Goal: Information Seeking & Learning: Learn about a topic

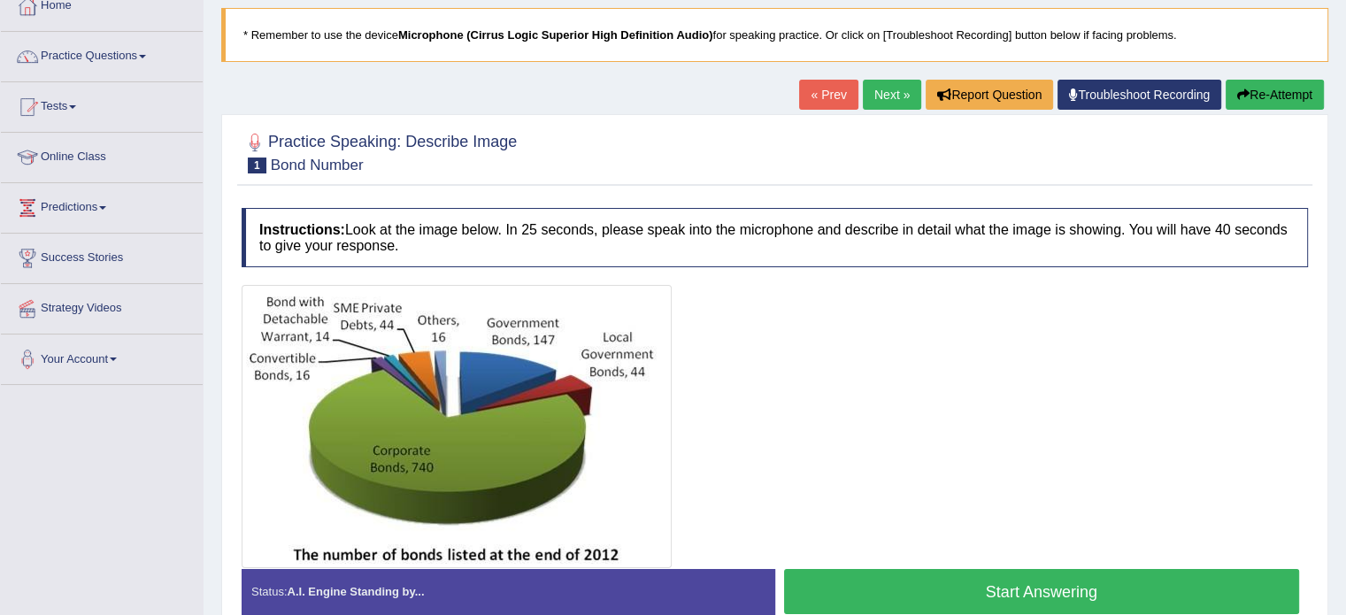
click at [725, 383] on div at bounding box center [775, 426] width 1066 height 283
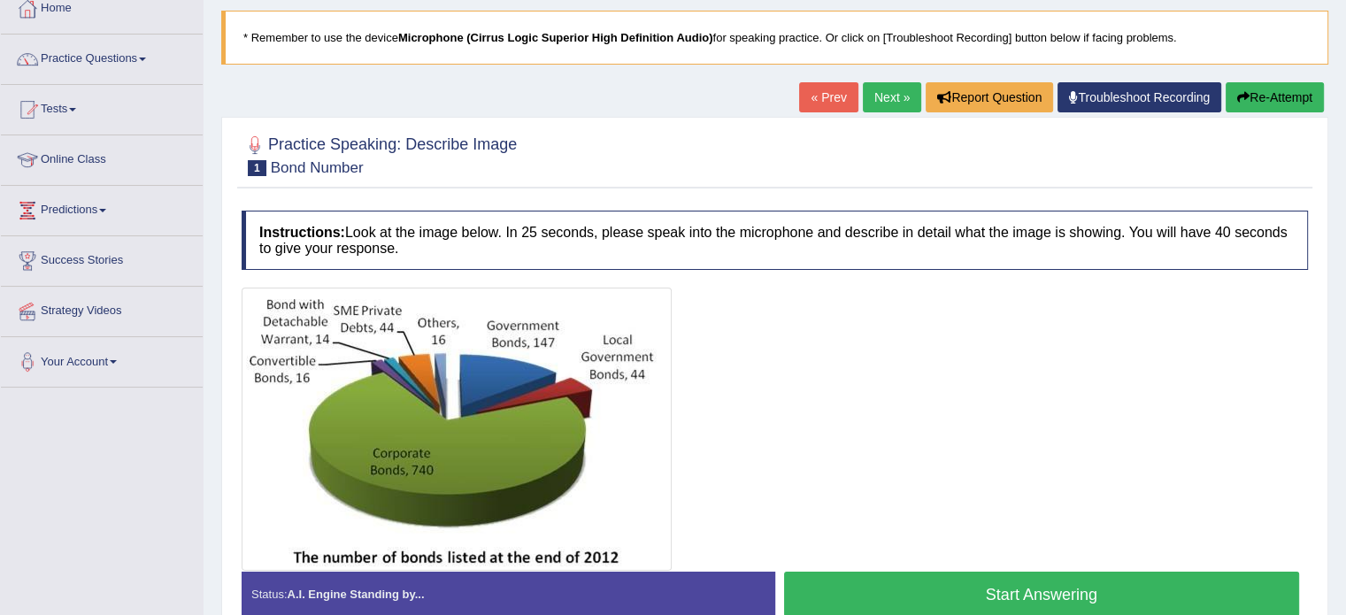
scroll to position [111, 0]
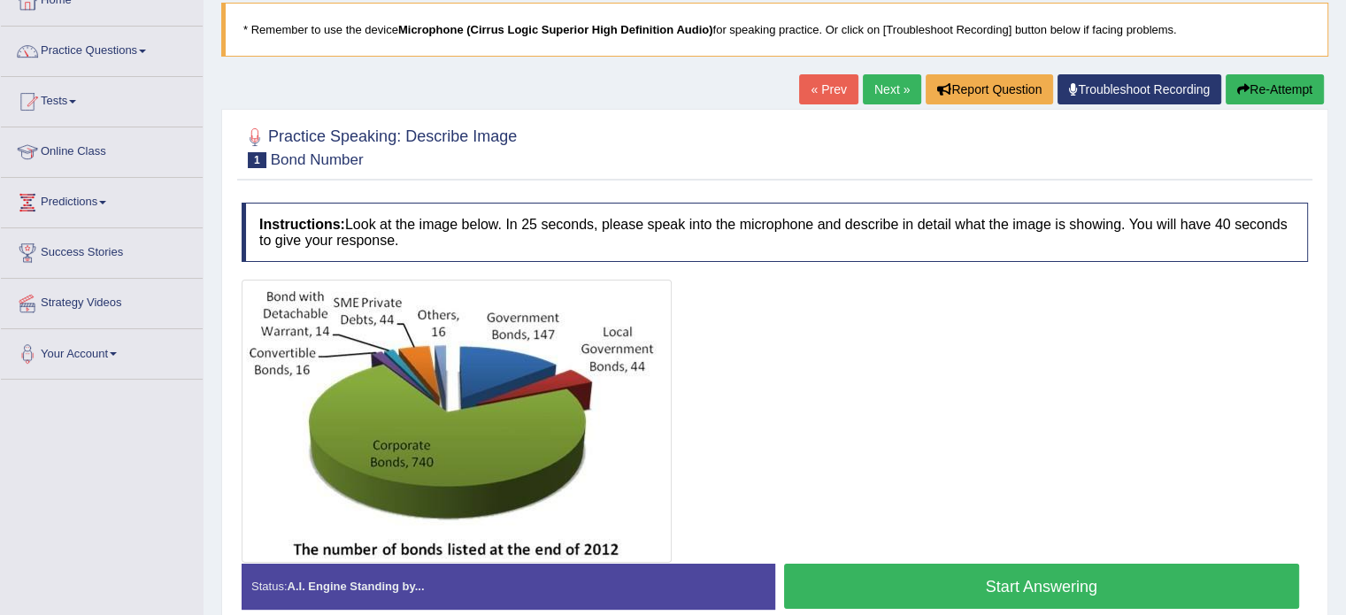
click at [895, 580] on button "Start Answering" at bounding box center [1042, 586] width 516 height 45
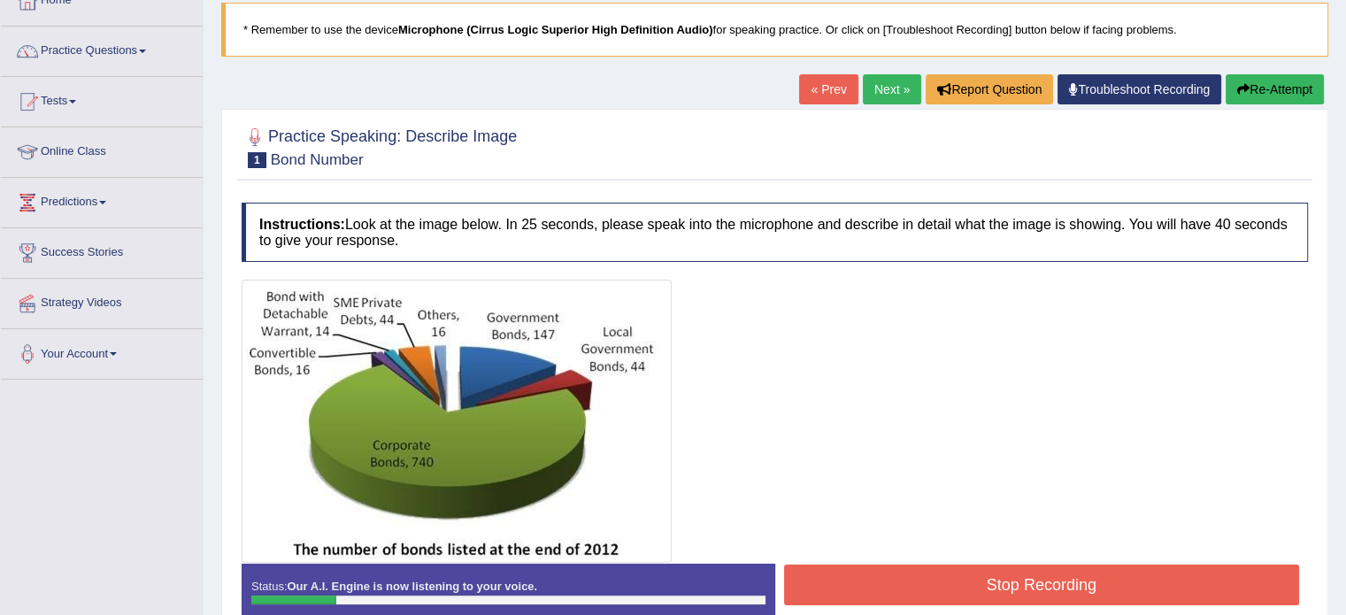
click at [1283, 93] on button "Re-Attempt" at bounding box center [1274, 89] width 98 height 30
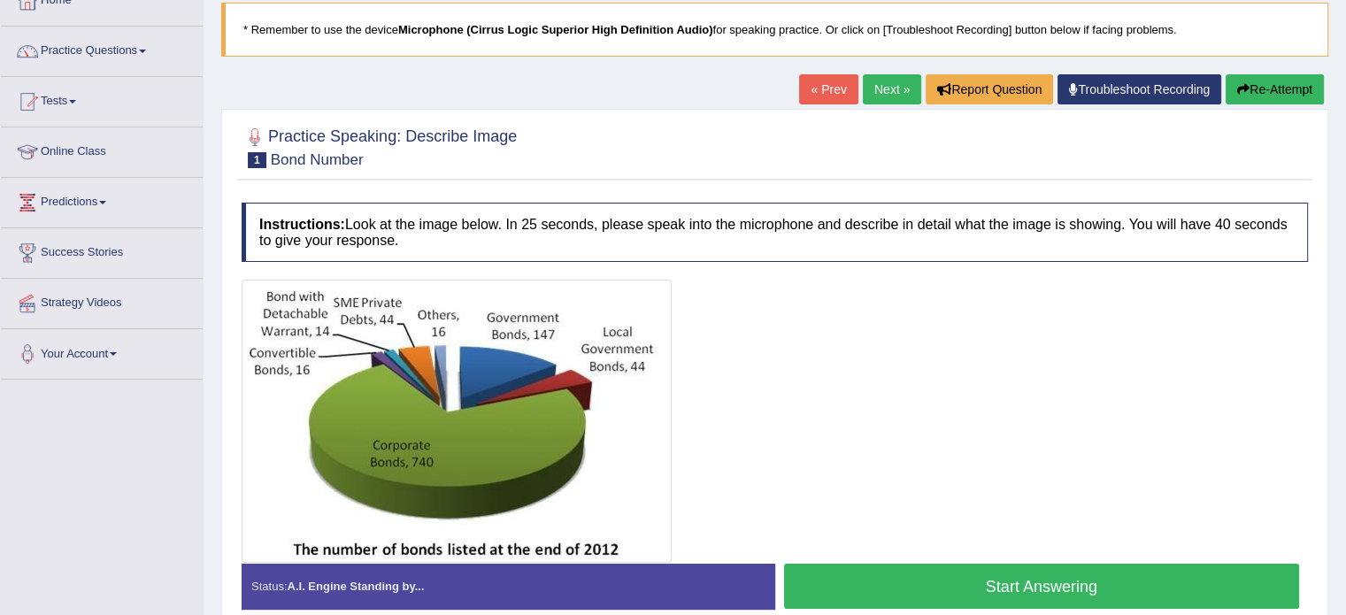
click at [1037, 566] on button "Start Answering" at bounding box center [1042, 586] width 516 height 45
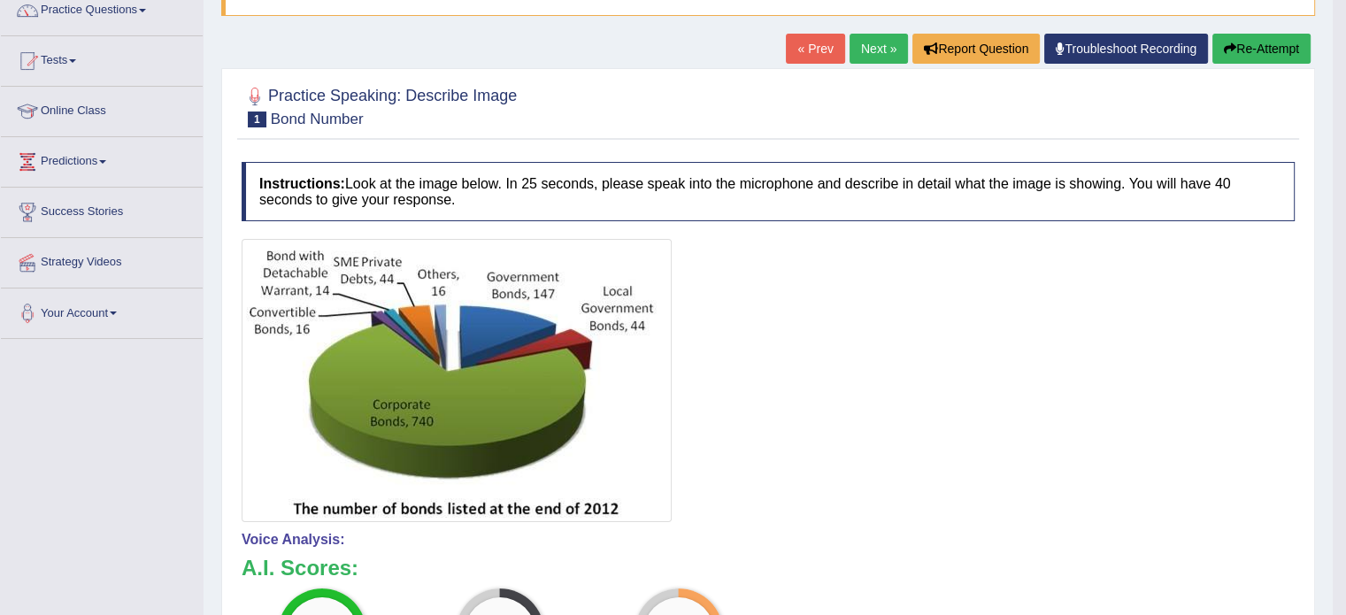
scroll to position [167, 0]
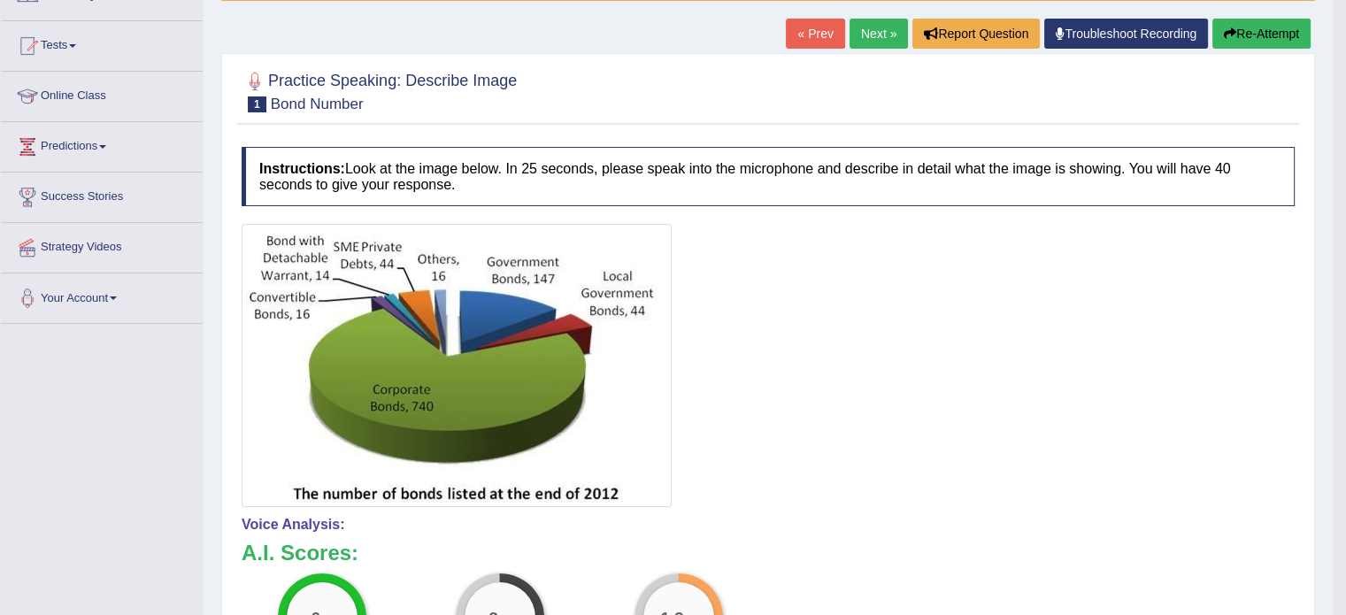
click at [1265, 36] on button "Re-Attempt" at bounding box center [1261, 34] width 98 height 30
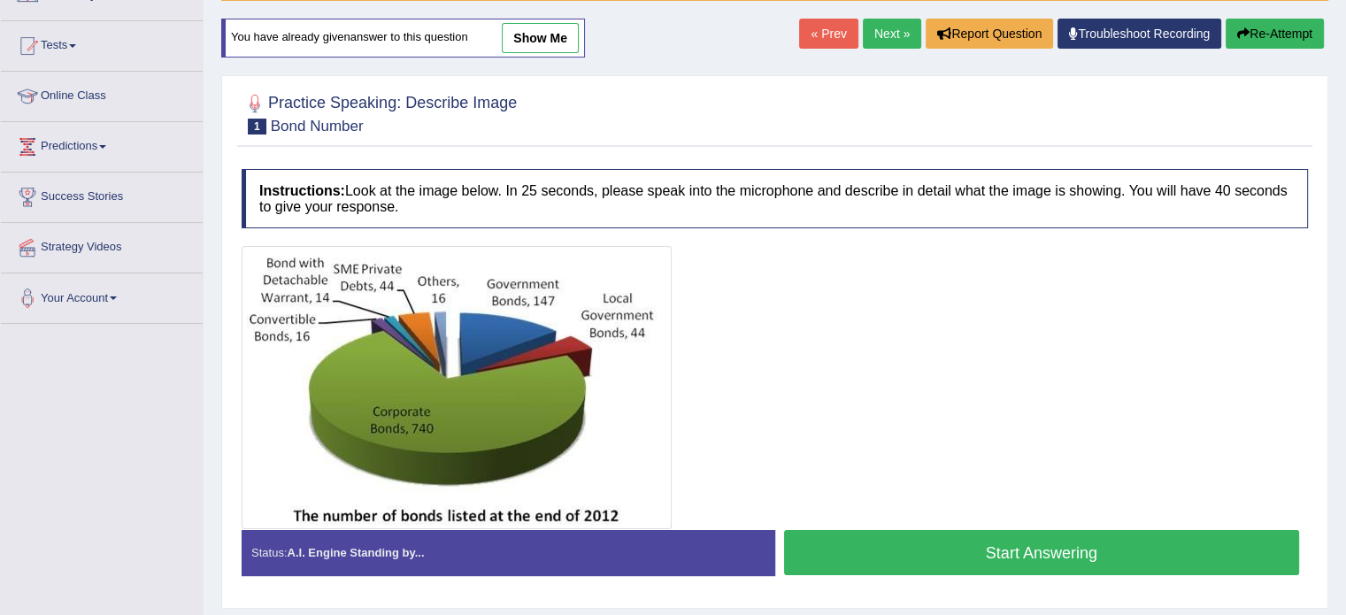
click at [1076, 551] on button "Start Answering" at bounding box center [1042, 552] width 516 height 45
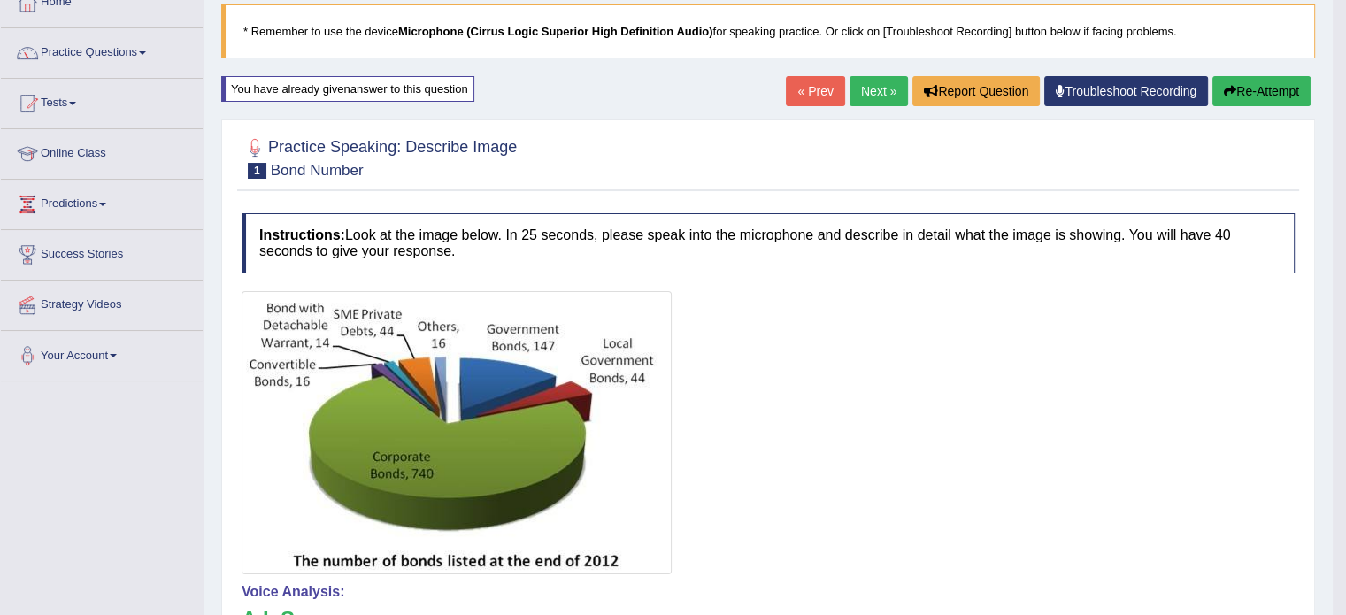
scroll to position [109, 0]
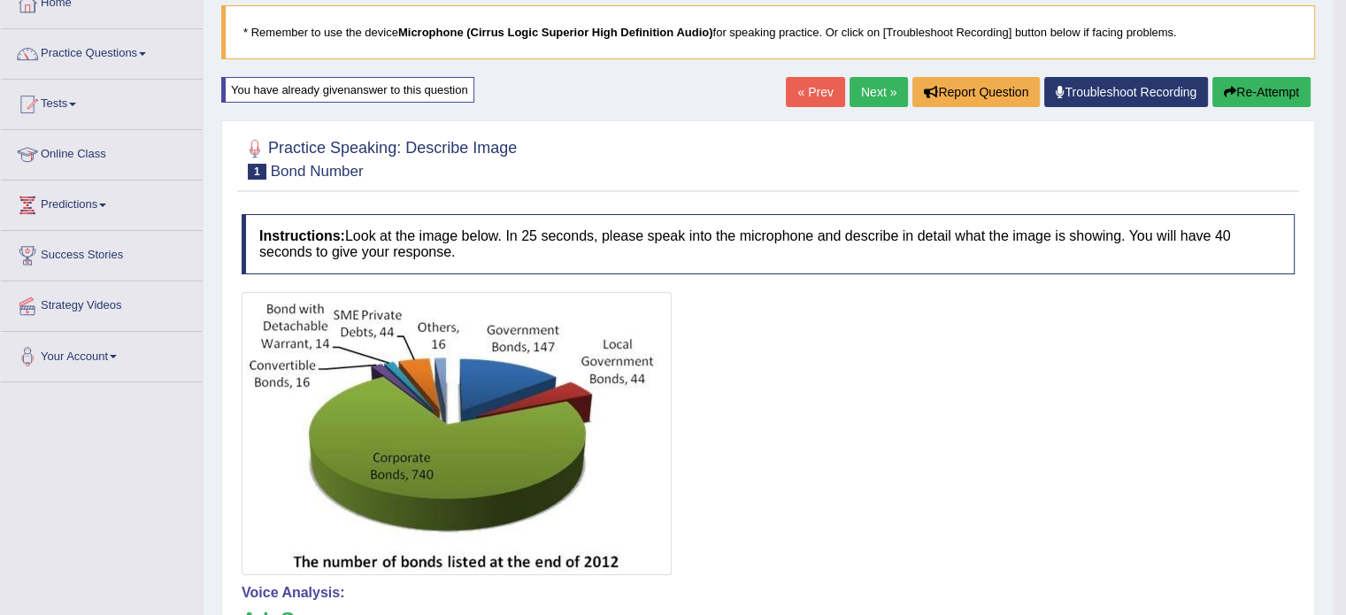
click at [1246, 91] on button "Re-Attempt" at bounding box center [1261, 92] width 98 height 30
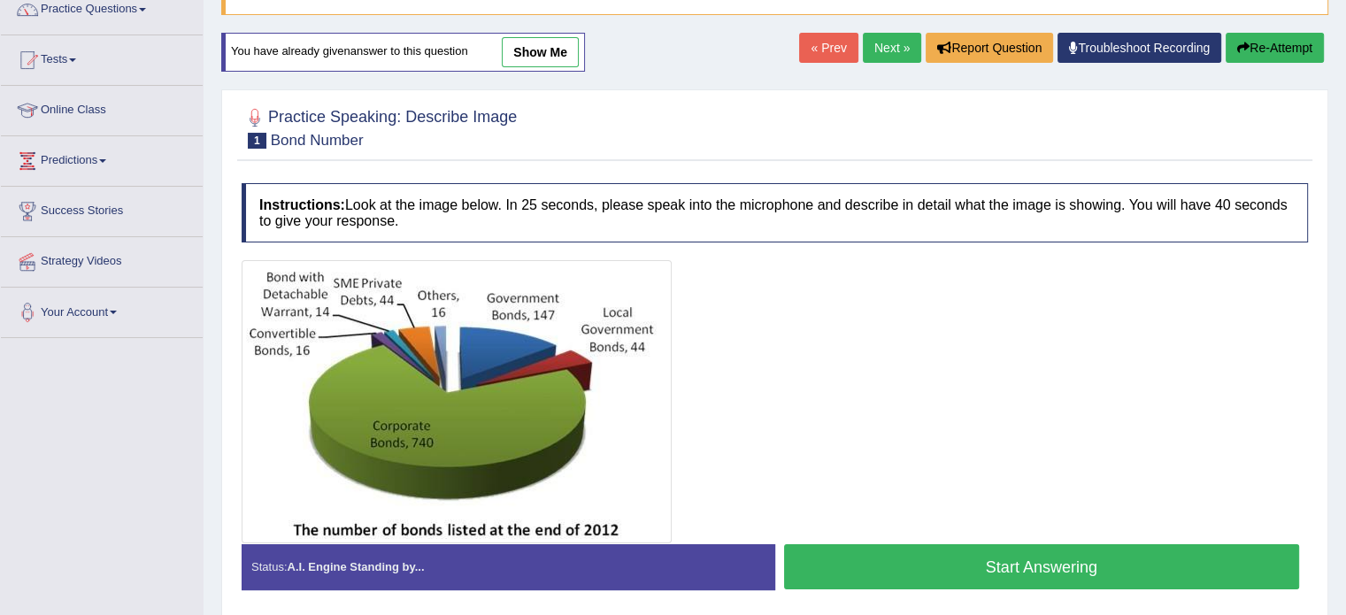
scroll to position [180, 0]
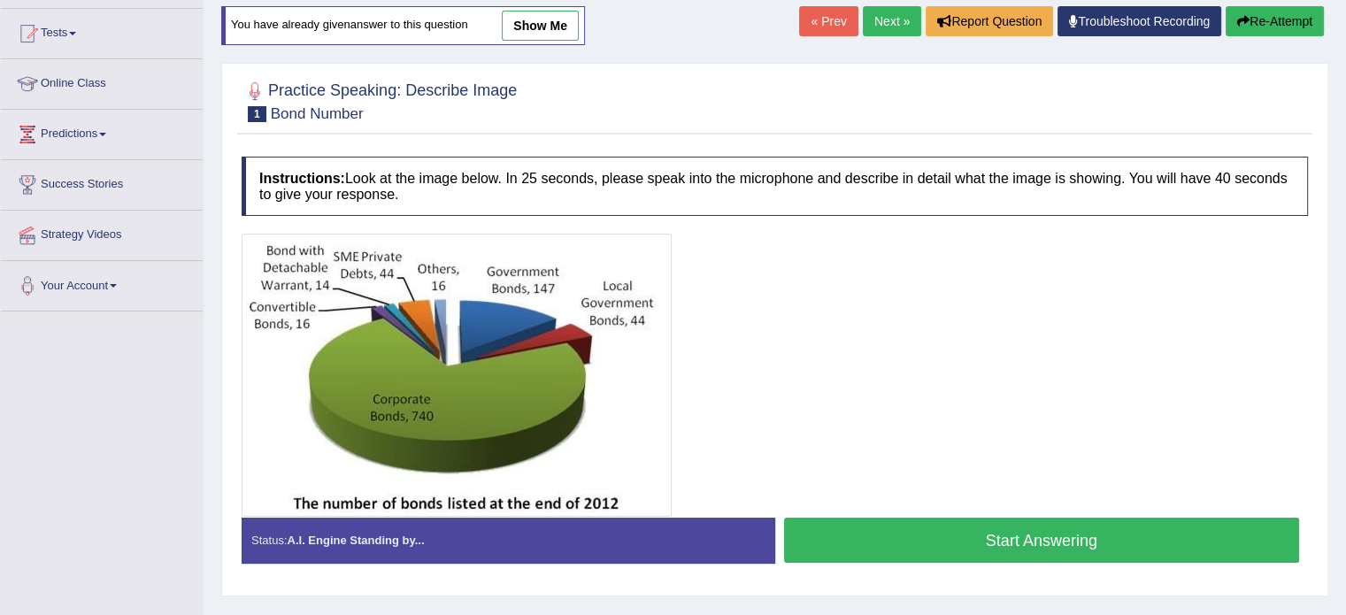
click at [1110, 532] on button "Start Answering" at bounding box center [1042, 540] width 516 height 45
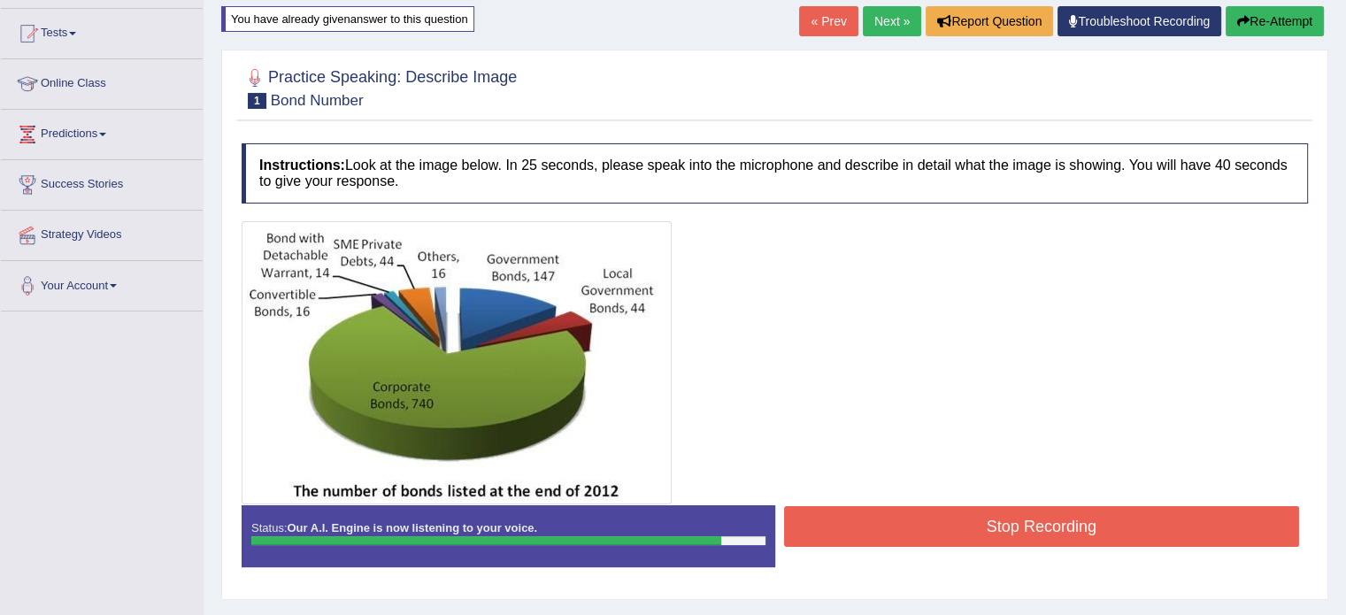
click at [1110, 532] on button "Stop Recording" at bounding box center [1042, 526] width 516 height 41
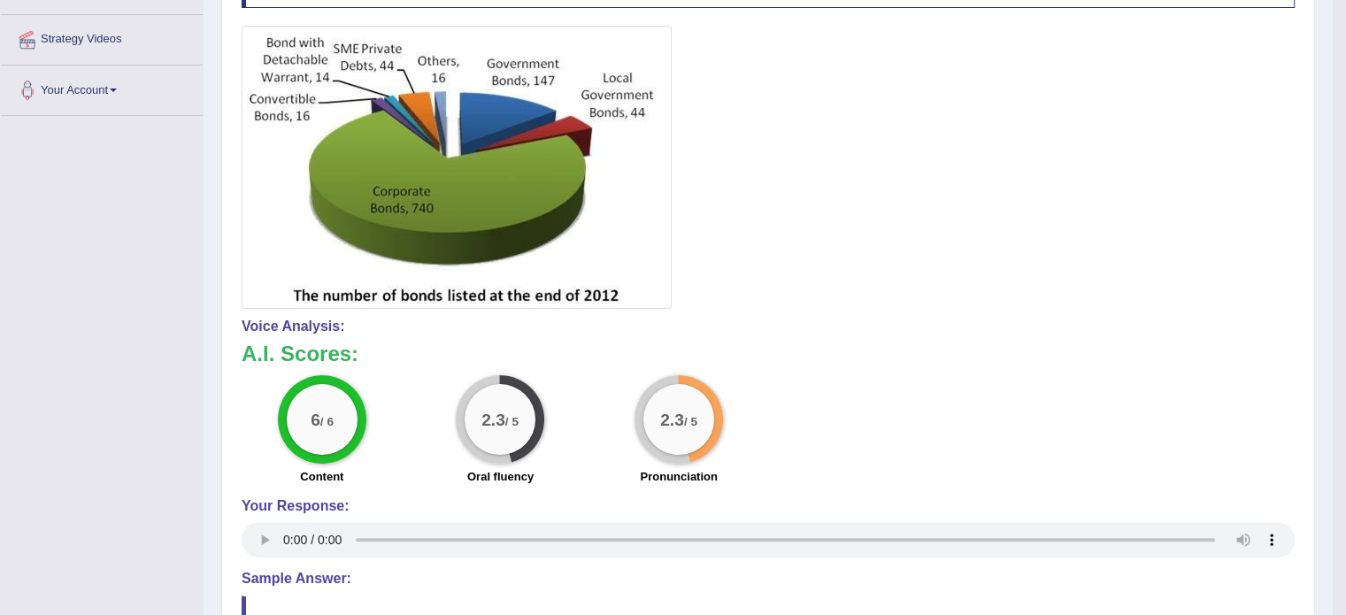
scroll to position [392, 0]
